Goal: Book appointment/travel/reservation

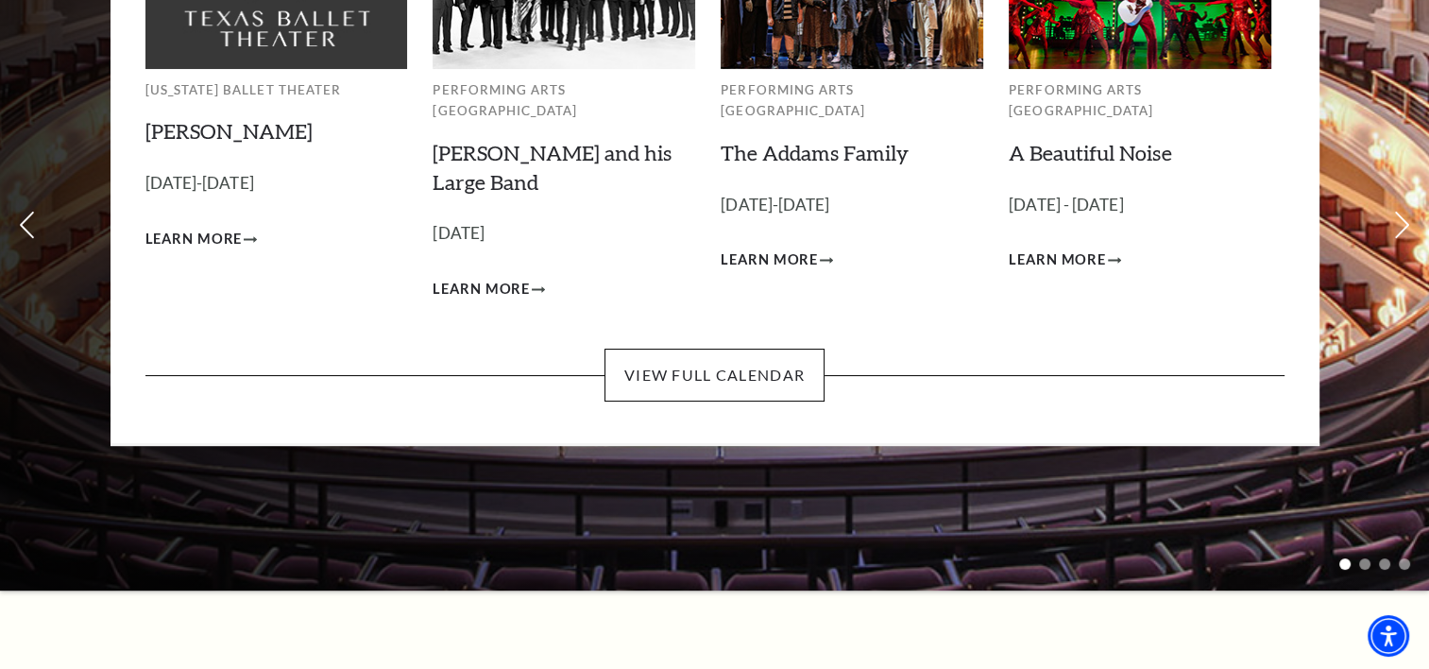
scroll to position [283, 0]
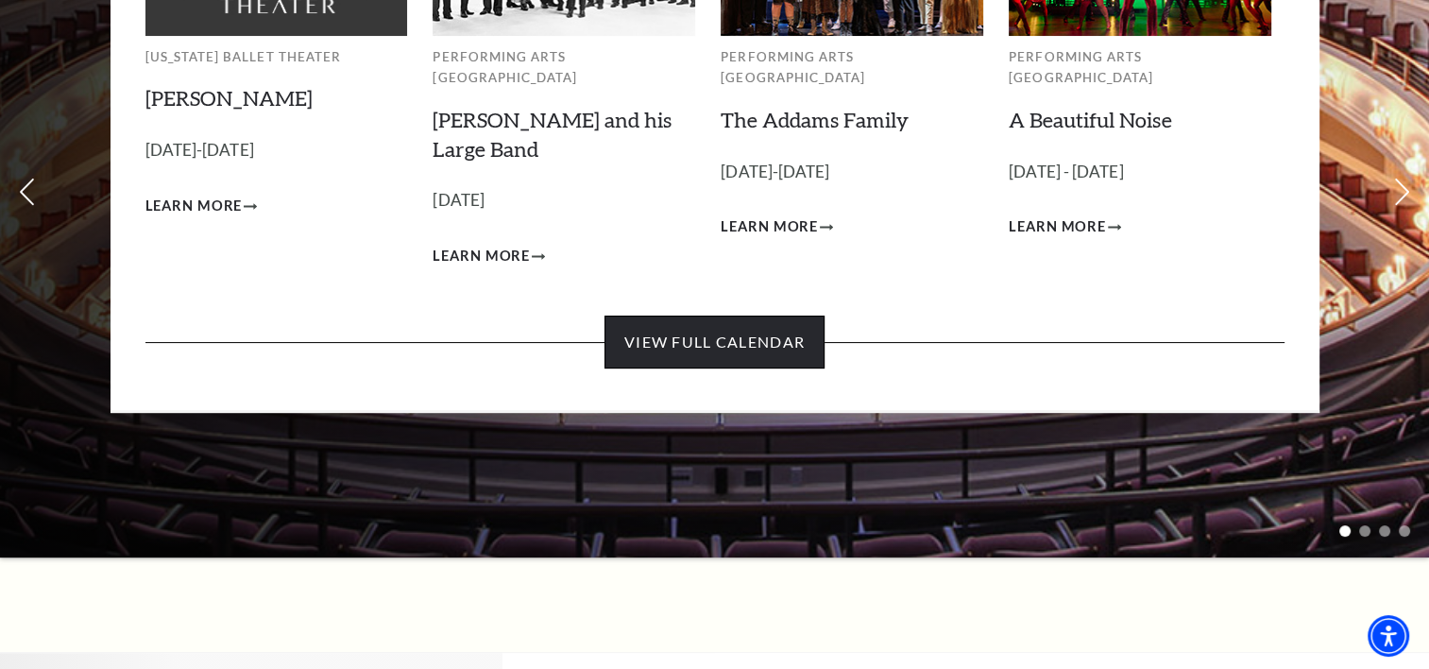
click at [674, 316] on link "View Full Calendar" at bounding box center [715, 342] width 220 height 53
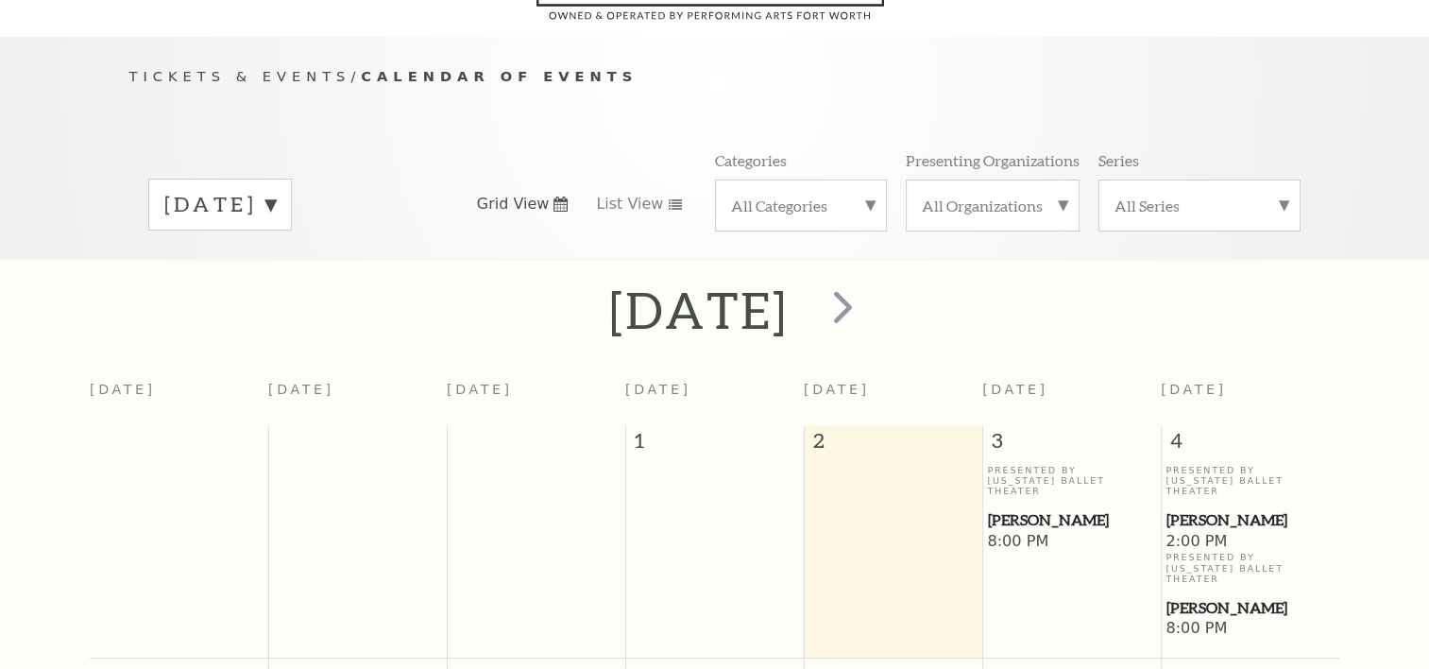
scroll to position [166, 0]
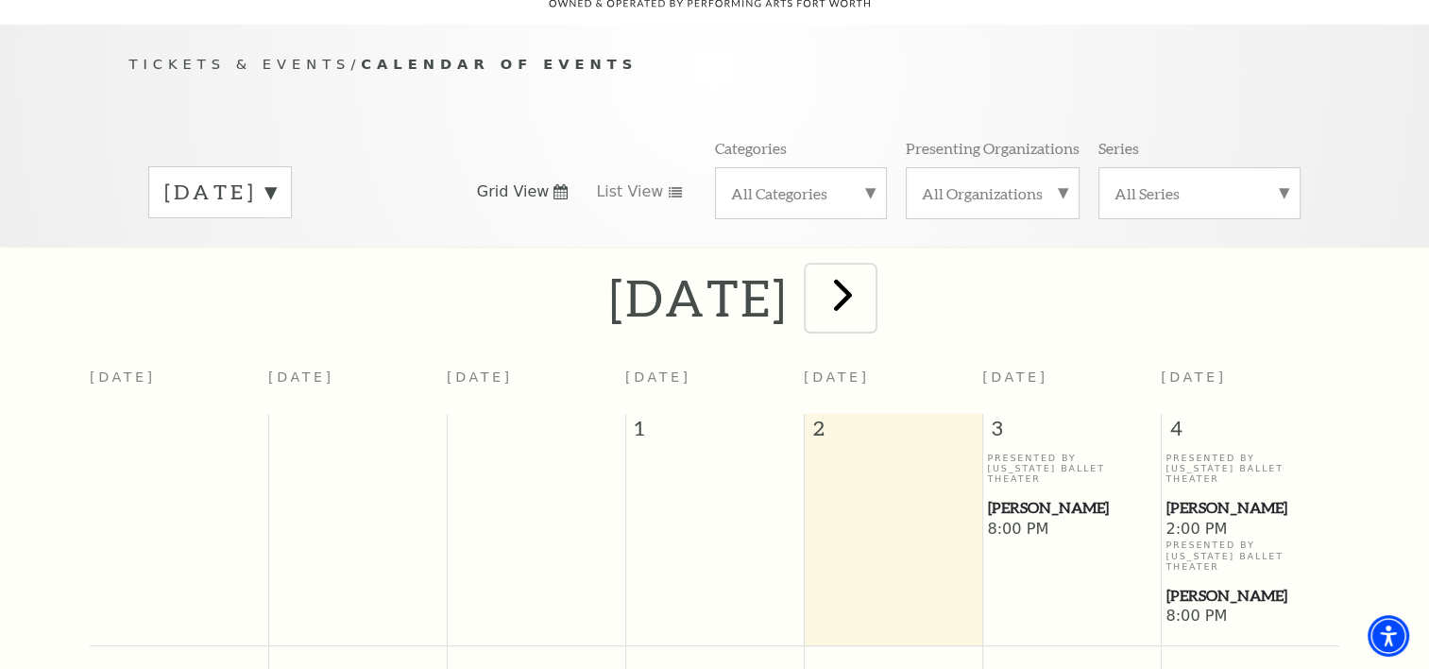
click at [870, 279] on span "next" at bounding box center [843, 294] width 54 height 54
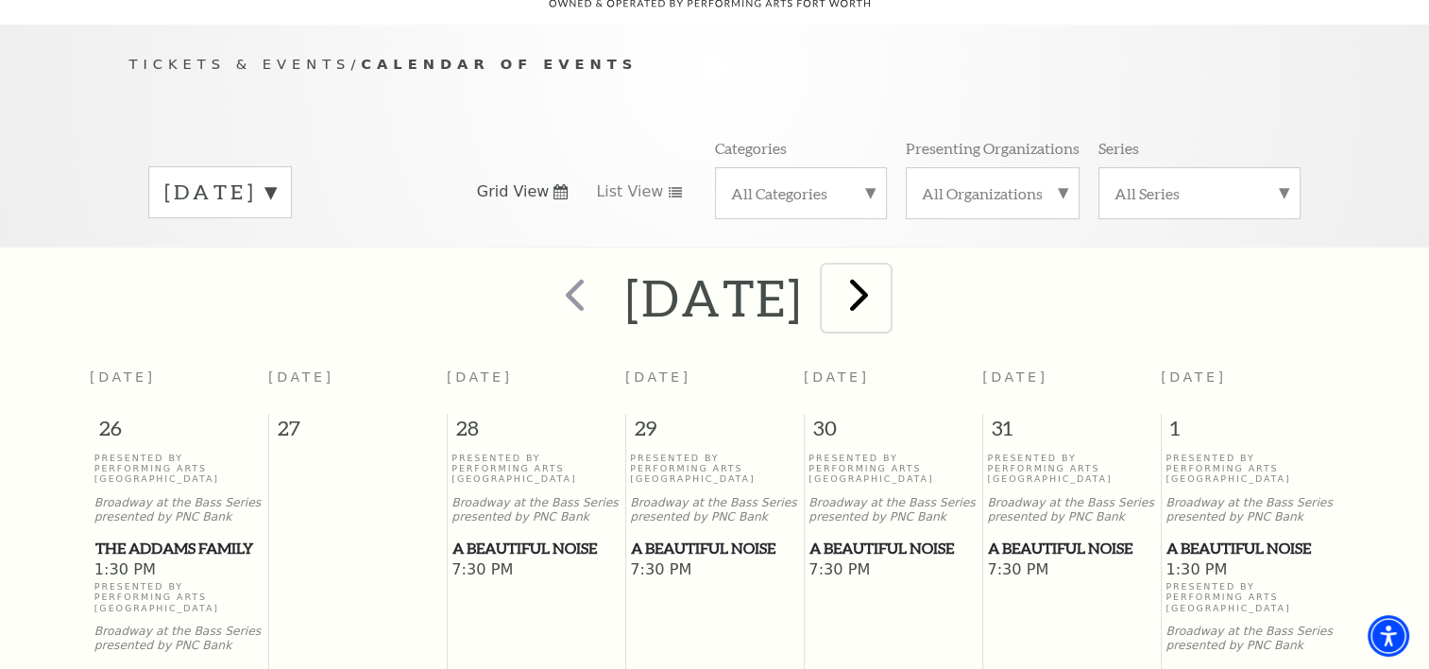
click at [886, 279] on span "next" at bounding box center [859, 294] width 54 height 54
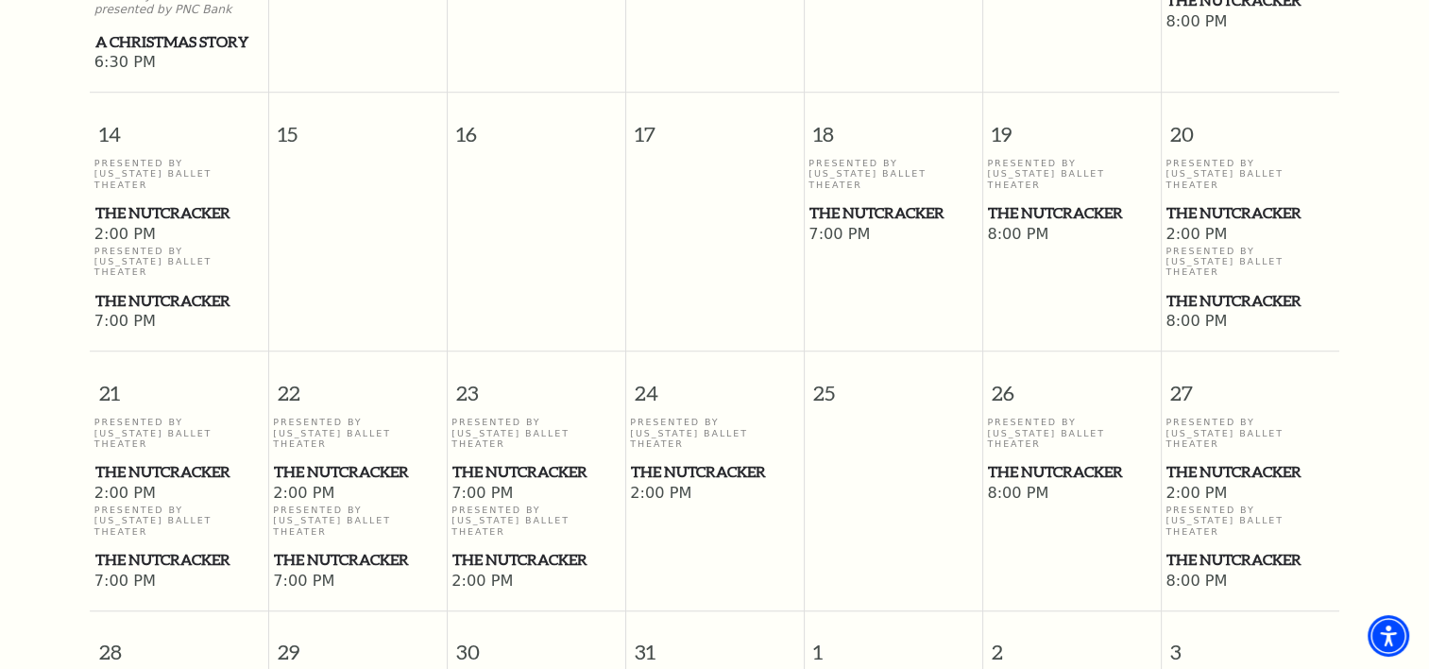
scroll to position [1205, 0]
click at [486, 459] on span "The Nutcracker" at bounding box center [535, 471] width 167 height 24
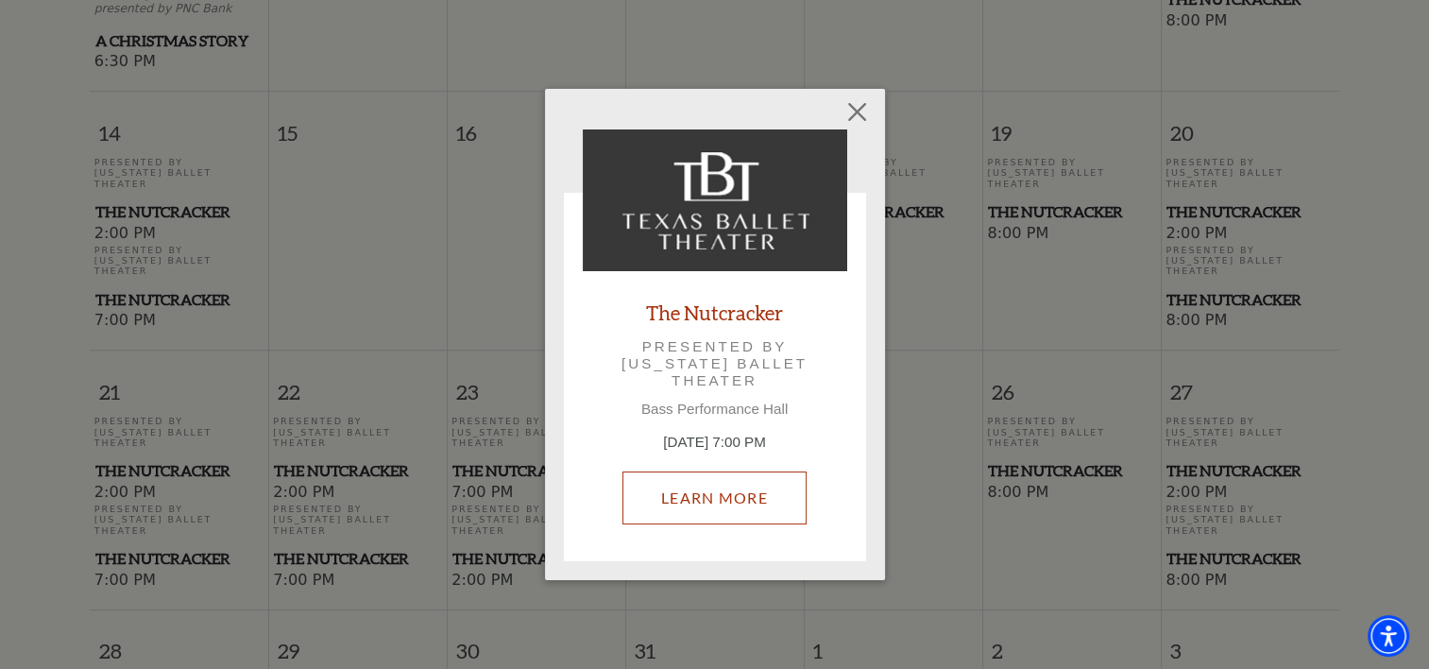
click at [754, 495] on link "Learn More" at bounding box center [715, 497] width 184 height 53
